Goal: Task Accomplishment & Management: Use online tool/utility

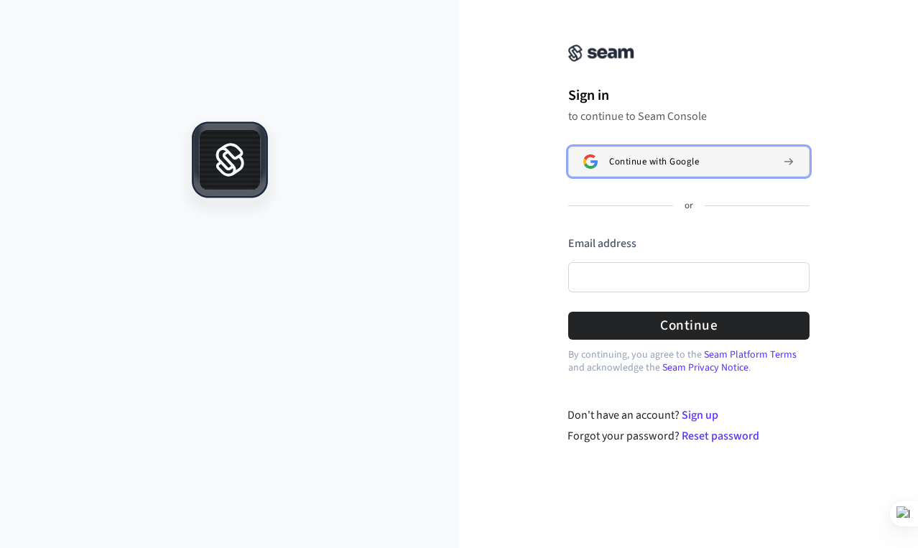
click at [632, 157] on span "Continue with Google" at bounding box center [654, 161] width 90 height 11
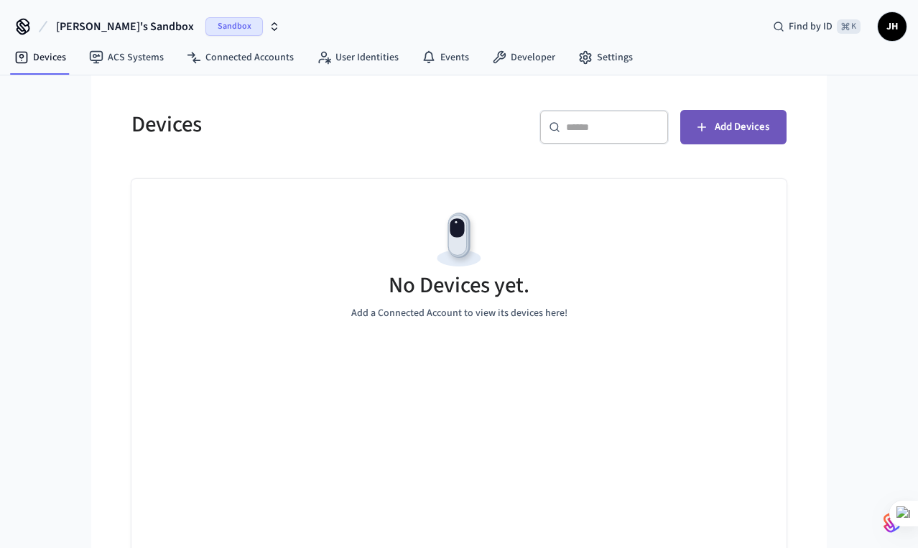
click at [730, 126] on span "Add Devices" at bounding box center [741, 127] width 55 height 19
